Goal: Transaction & Acquisition: Obtain resource

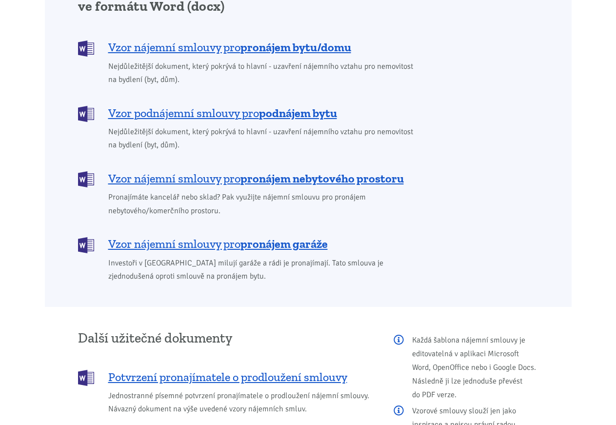
scroll to position [833, 0]
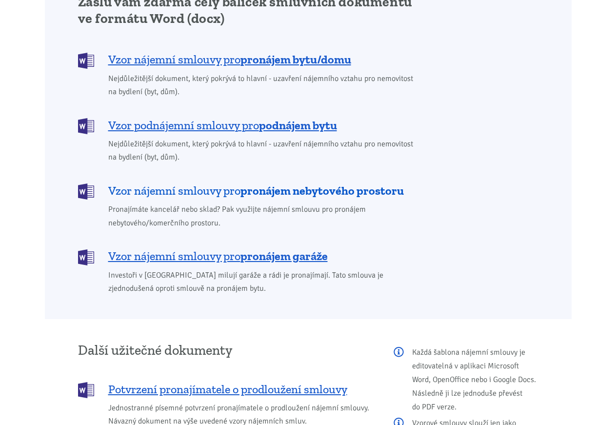
click at [232, 183] on span "Vzor nájemní smlouvy pro pronájem nebytového prostoru" at bounding box center [256, 191] width 296 height 16
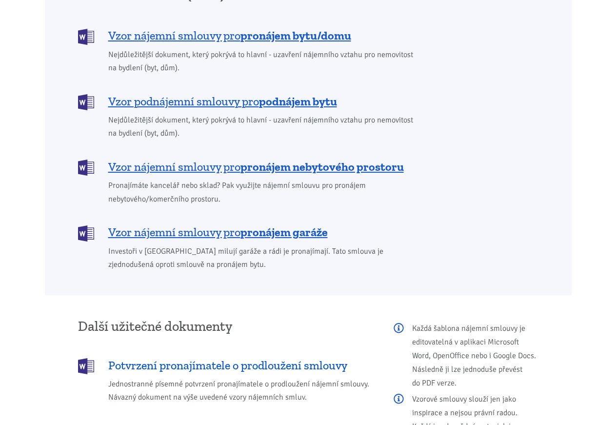
scroll to position [846, 0]
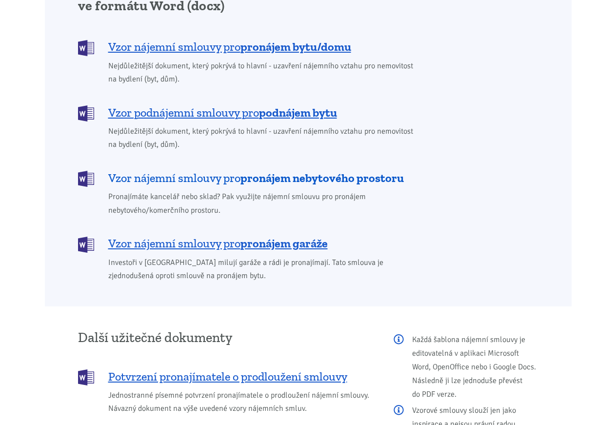
click at [293, 171] on b "pronájem nebytového prostoru" at bounding box center [321, 178] width 163 height 14
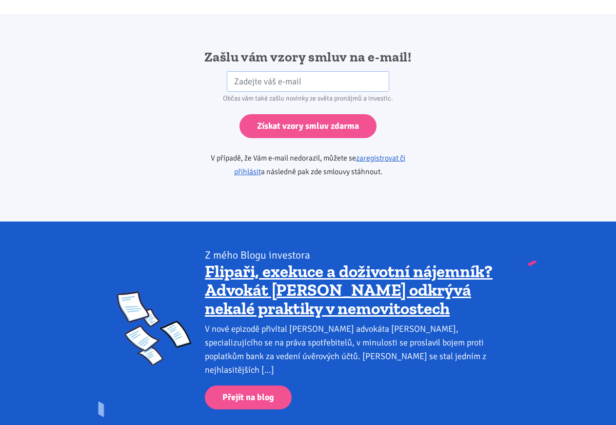
scroll to position [1629, 0]
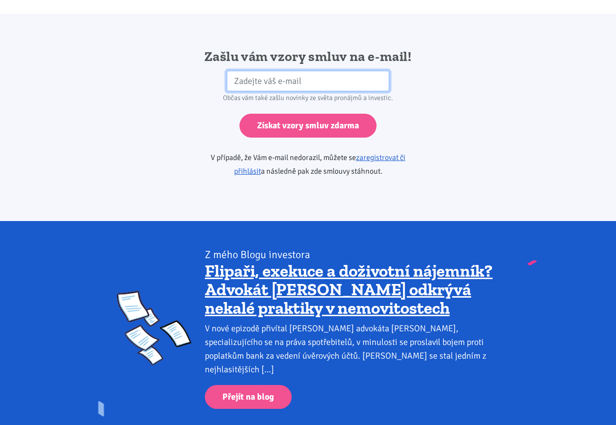
click at [249, 71] on input "email" at bounding box center [308, 81] width 162 height 21
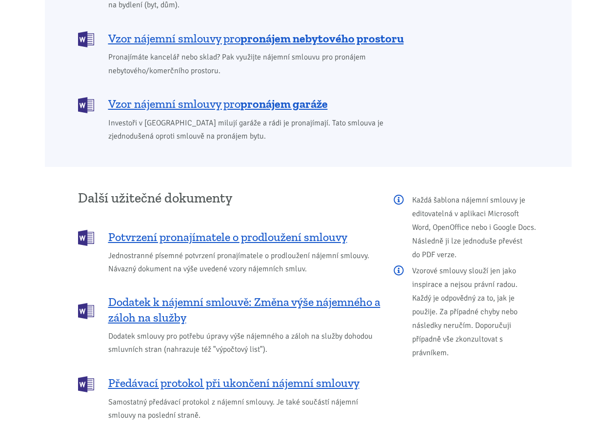
scroll to position [932, 0]
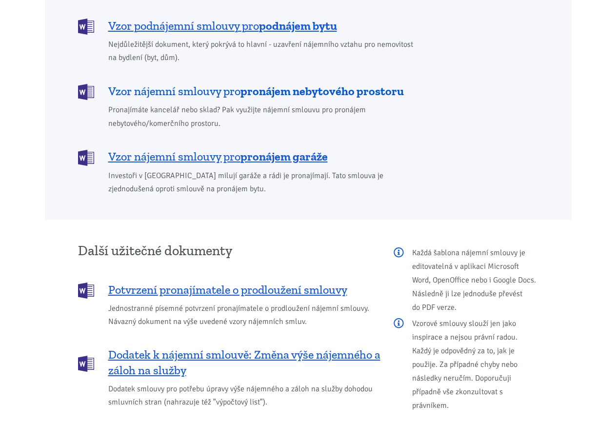
type input "[PERSON_NAME][EMAIL_ADDRESS][DOMAIN_NAME]"
click at [306, 84] on b "pronájem nebytového prostoru" at bounding box center [321, 91] width 163 height 14
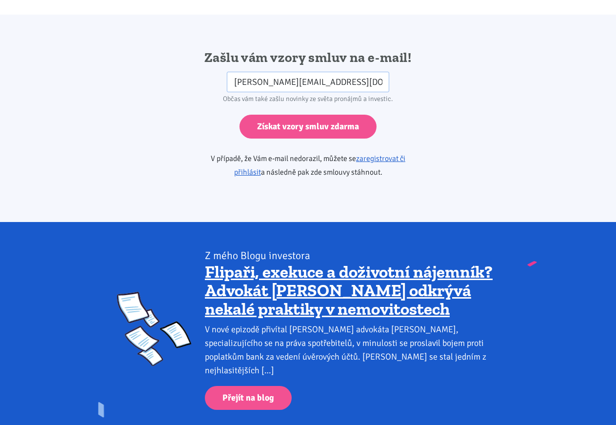
scroll to position [1629, 0]
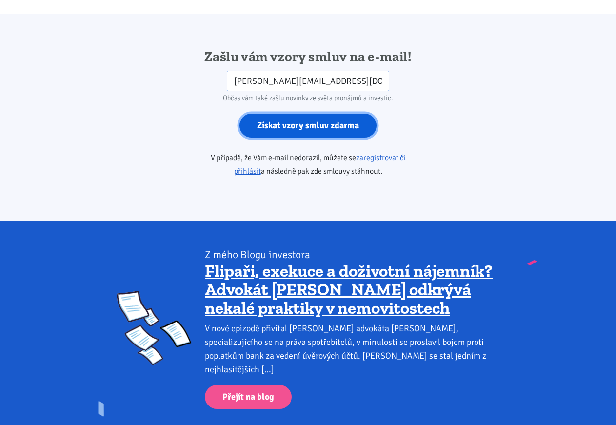
click at [322, 114] on input "Získat vzory smluv zdarma" at bounding box center [307, 126] width 137 height 24
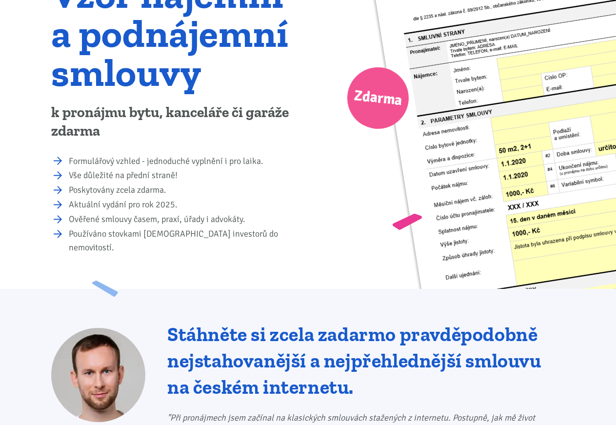
scroll to position [0, 0]
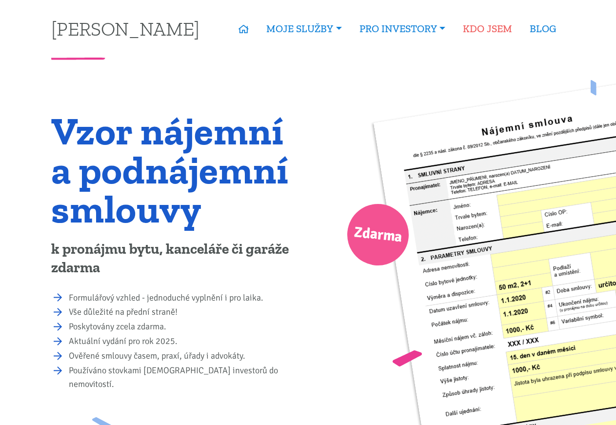
click at [486, 25] on link "KDO JSEM" at bounding box center [487, 29] width 67 height 22
